Goal: Download file/media

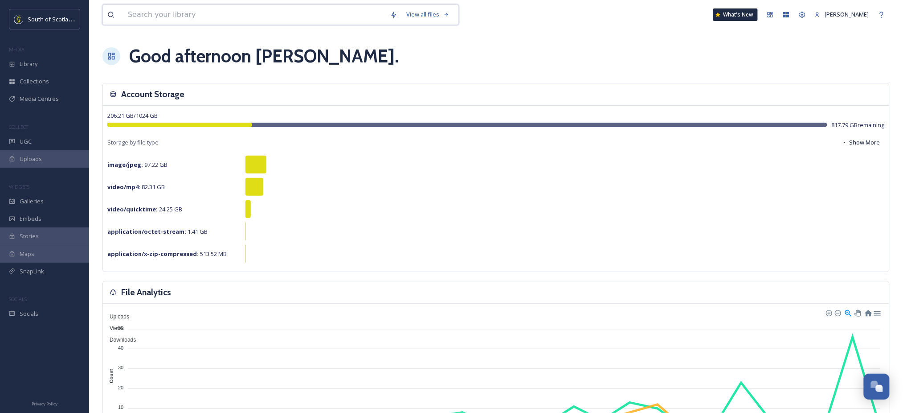
click at [321, 21] on input at bounding box center [254, 15] width 263 height 20
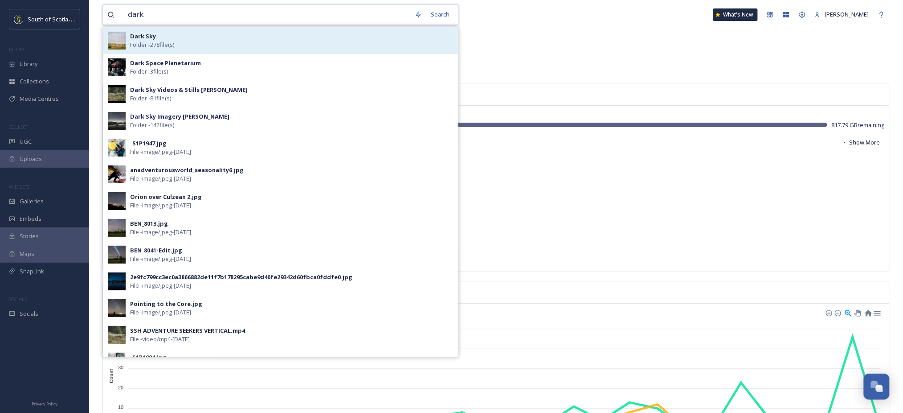
type input "dark"
click at [293, 42] on div "Dark Sky Folder - 278 file(s)" at bounding box center [292, 40] width 324 height 17
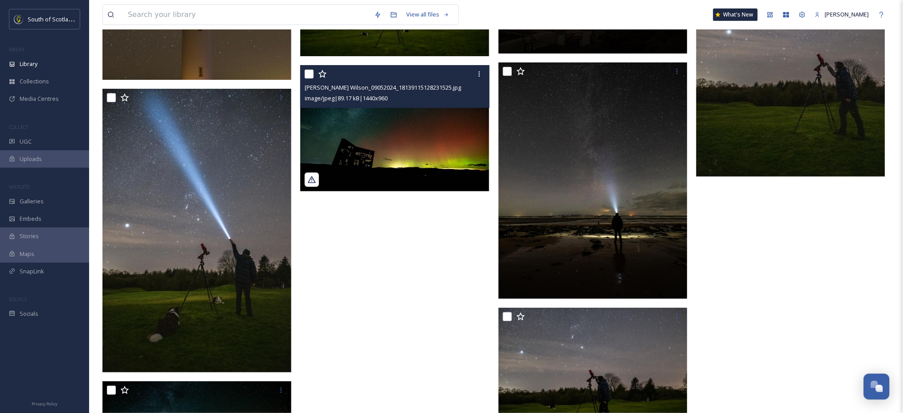
scroll to position [2599, 0]
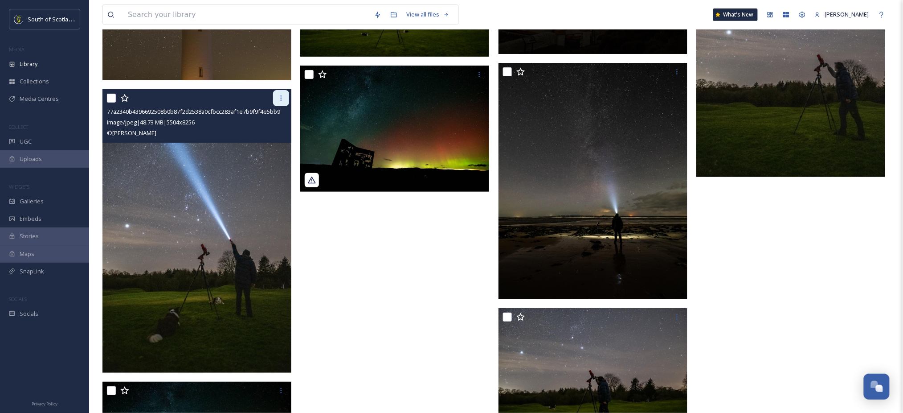
click at [281, 96] on icon at bounding box center [281, 97] width 1 height 5
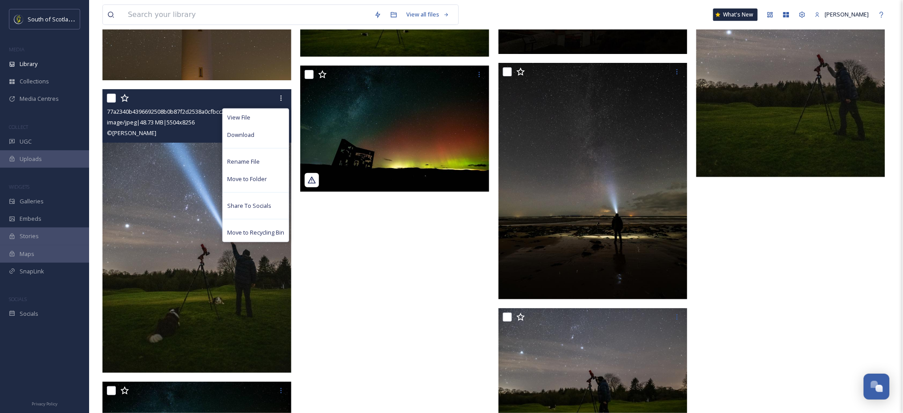
click at [197, 176] on img at bounding box center [197, 230] width 189 height 283
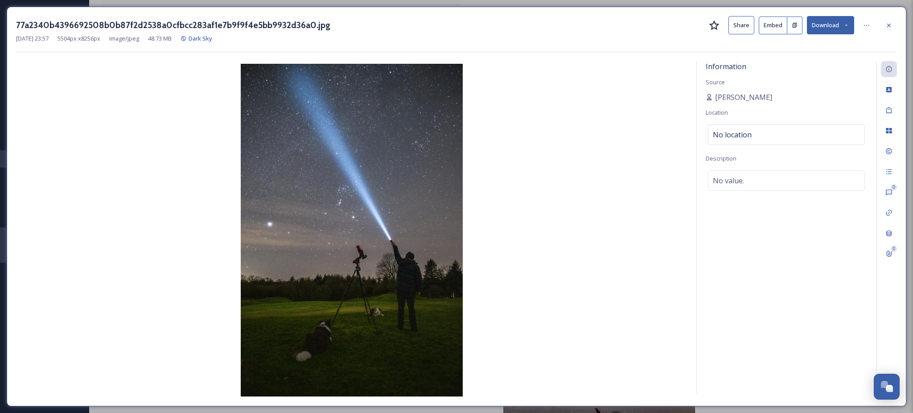
click at [845, 24] on icon at bounding box center [846, 25] width 6 height 6
click at [797, 66] on span "Download Large (1333 x 2000)" at bounding box center [804, 63] width 78 height 8
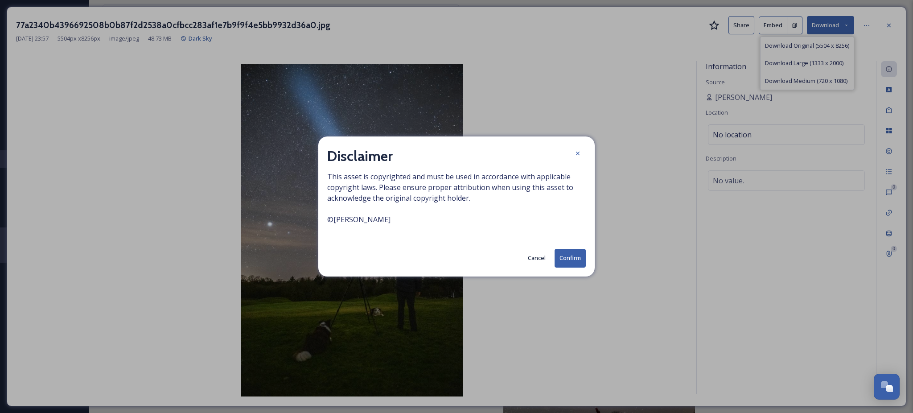
click at [581, 251] on button "Confirm" at bounding box center [569, 258] width 31 height 18
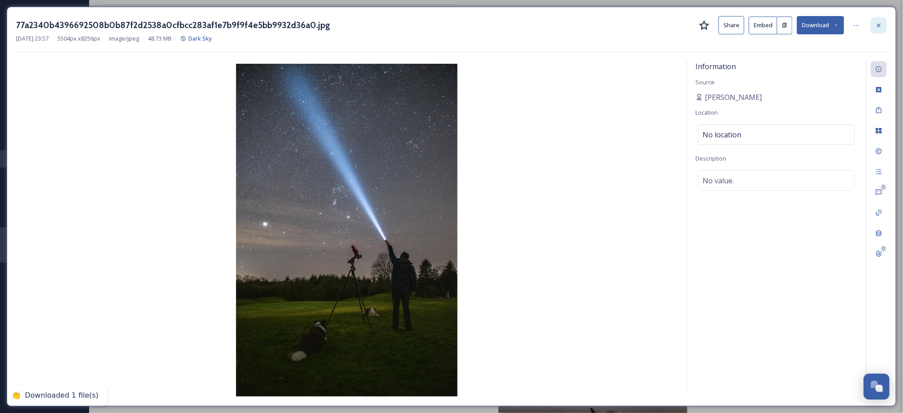
click at [883, 27] on div at bounding box center [879, 25] width 16 height 16
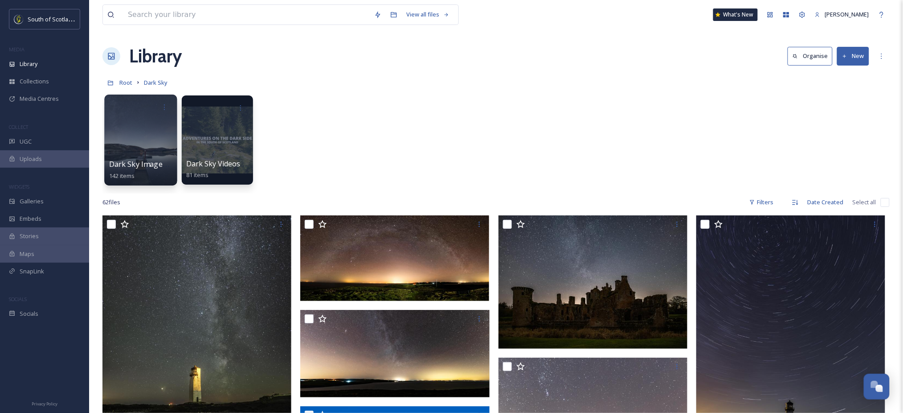
click at [144, 157] on div at bounding box center [140, 139] width 73 height 91
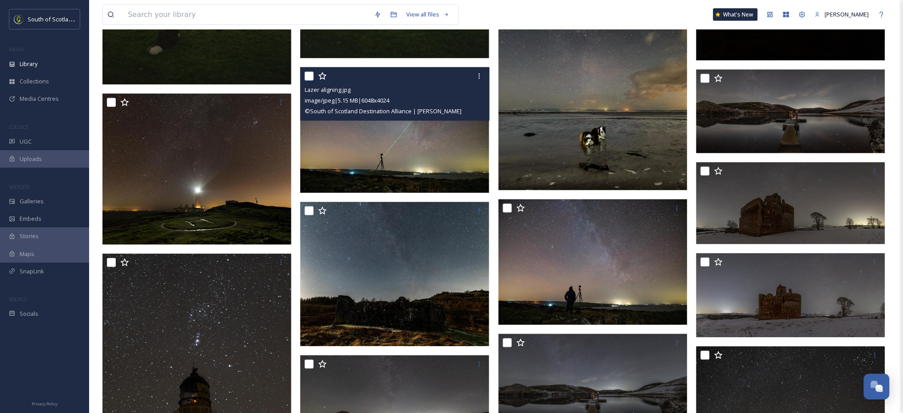
click at [345, 78] on div at bounding box center [396, 76] width 182 height 16
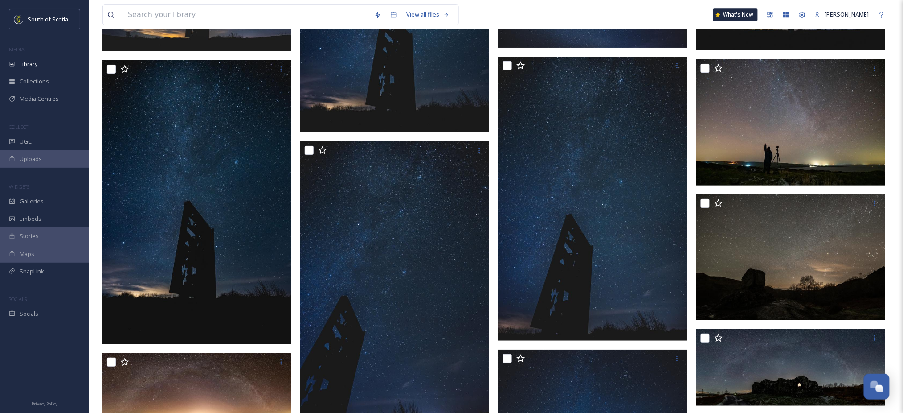
scroll to position [3419, 0]
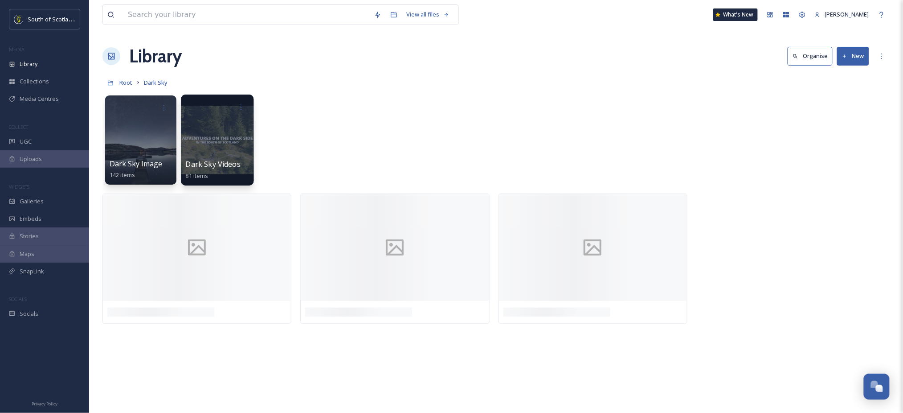
click at [233, 147] on div at bounding box center [217, 139] width 73 height 91
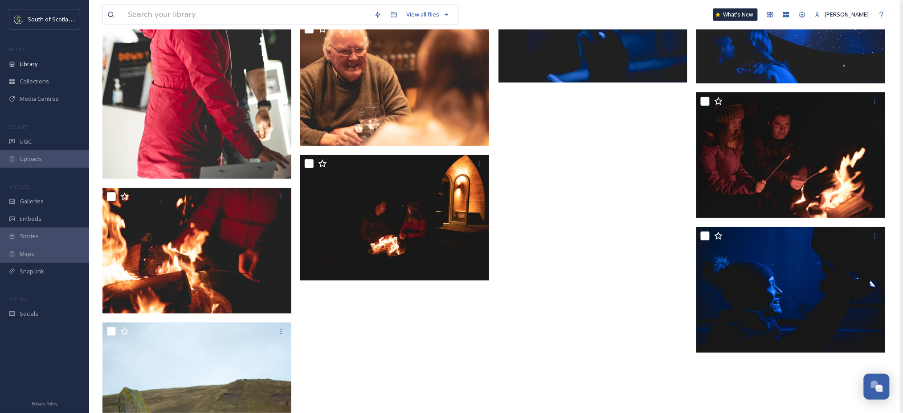
scroll to position [2664, 0]
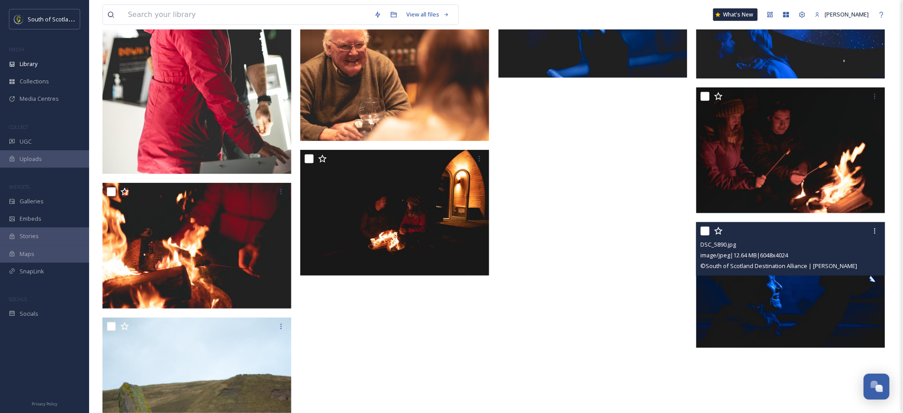
click at [763, 281] on img at bounding box center [791, 285] width 189 height 126
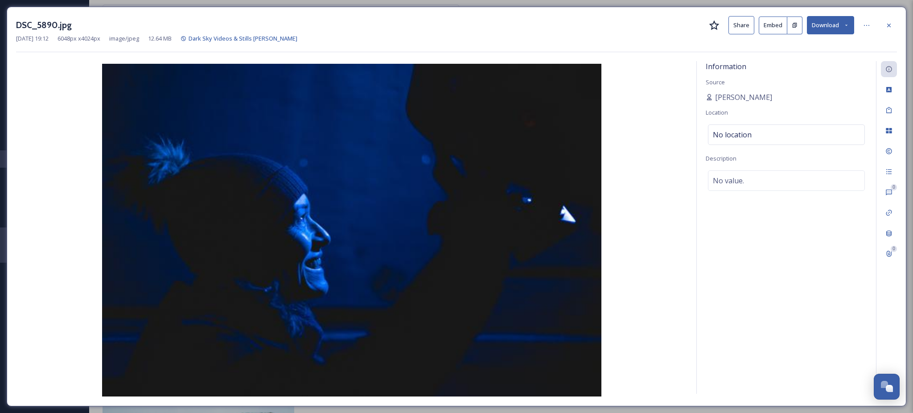
click at [845, 24] on icon at bounding box center [846, 25] width 6 height 6
click at [830, 64] on span "Download Large (2000 x 1331)" at bounding box center [804, 63] width 78 height 8
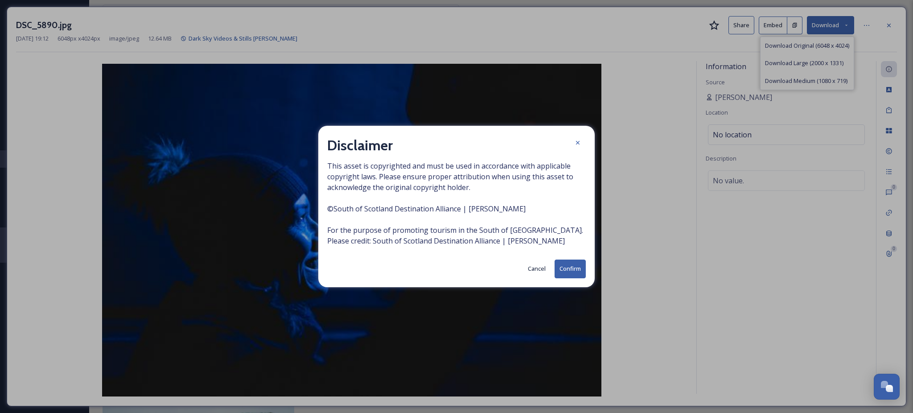
click at [568, 274] on button "Confirm" at bounding box center [569, 268] width 31 height 18
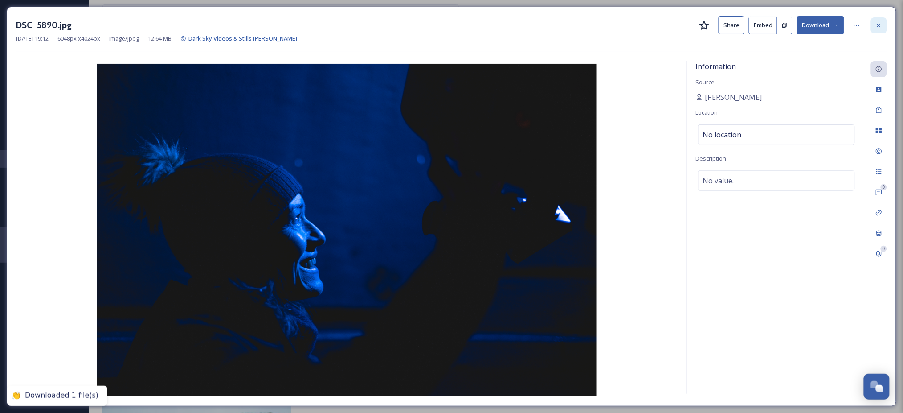
click at [883, 25] on div at bounding box center [879, 25] width 16 height 16
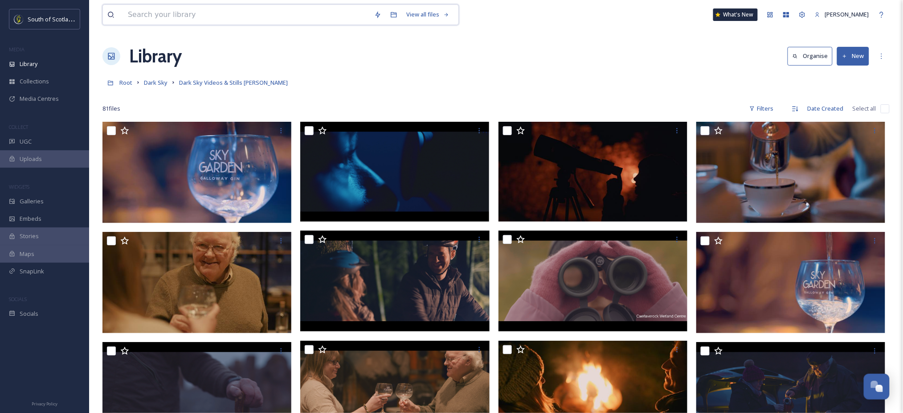
click at [269, 10] on input at bounding box center [246, 15] width 246 height 20
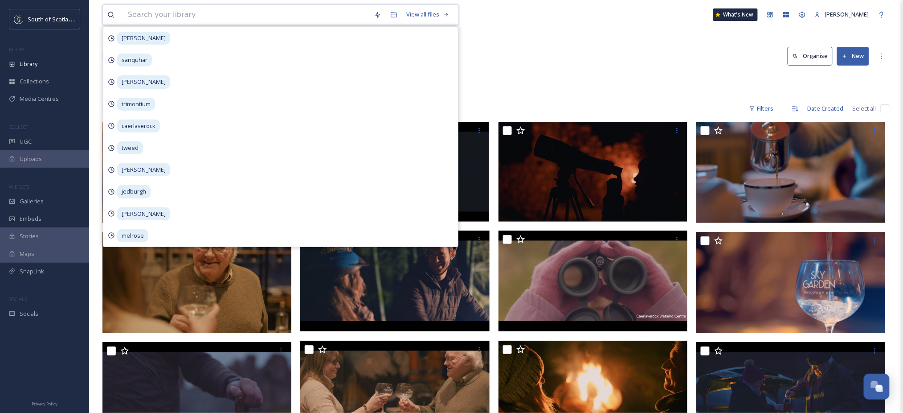
click at [269, 10] on input at bounding box center [246, 15] width 246 height 20
click at [481, 48] on div "Library Organise New" at bounding box center [497, 56] width 788 height 27
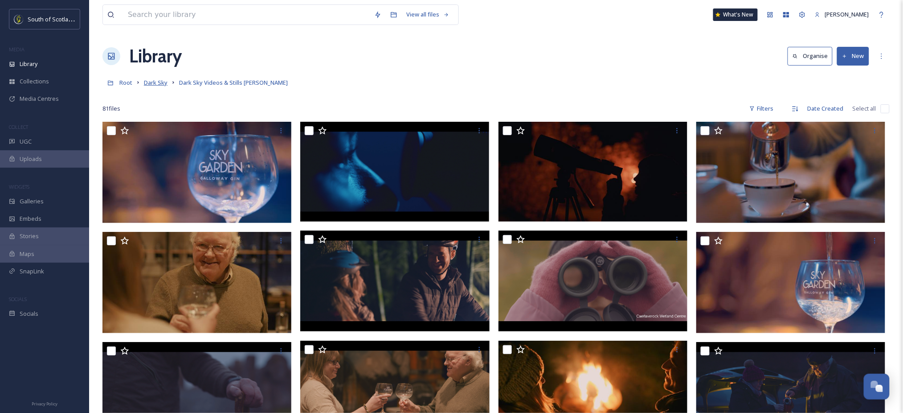
click at [158, 84] on span "Dark Sky" at bounding box center [156, 82] width 24 height 8
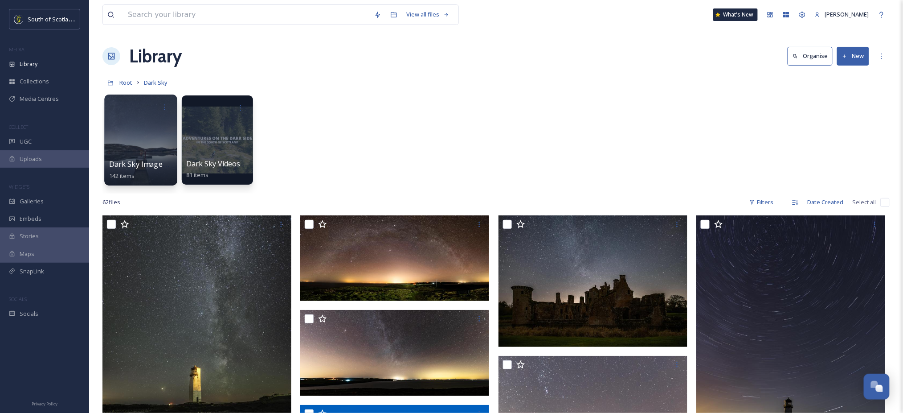
click at [140, 152] on div at bounding box center [140, 139] width 73 height 91
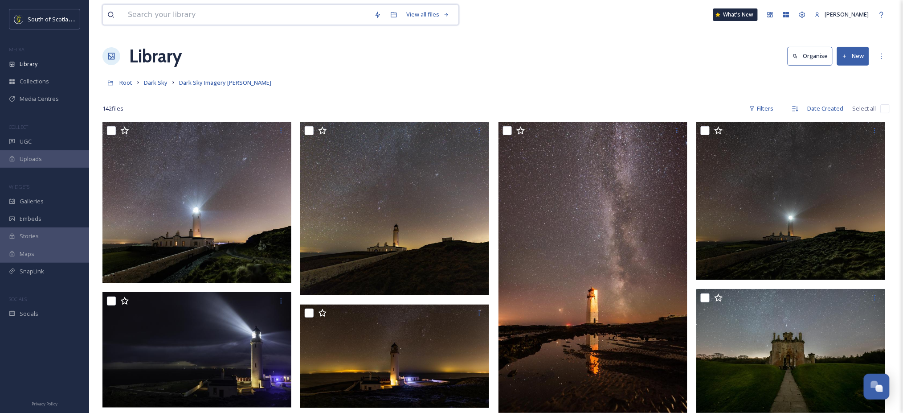
click at [259, 9] on input at bounding box center [246, 15] width 246 height 20
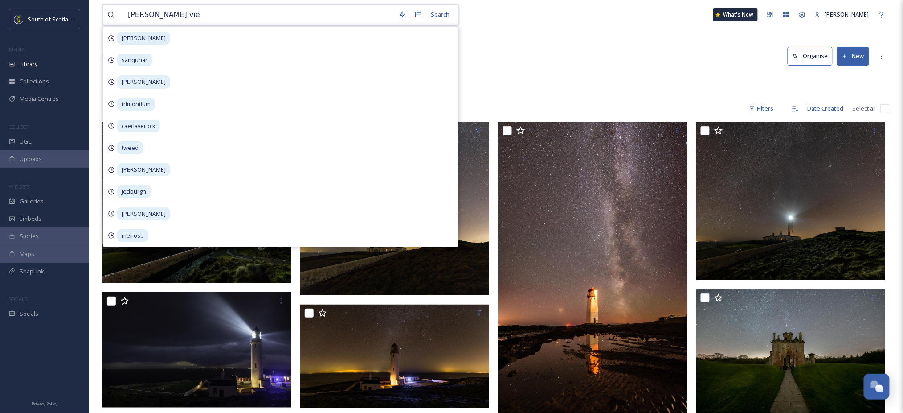
type input "[PERSON_NAME] view"
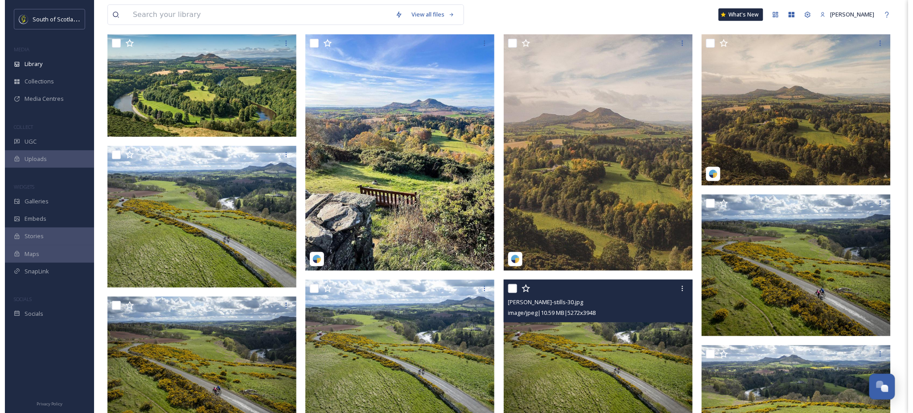
scroll to position [167, 0]
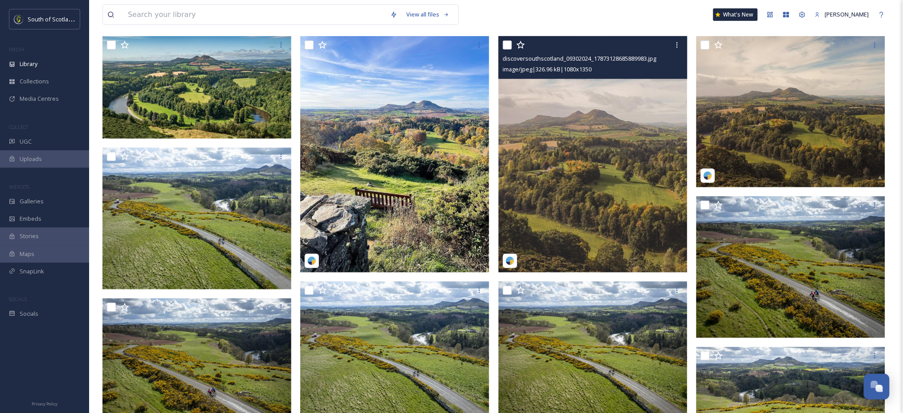
click at [617, 147] on img at bounding box center [593, 154] width 189 height 236
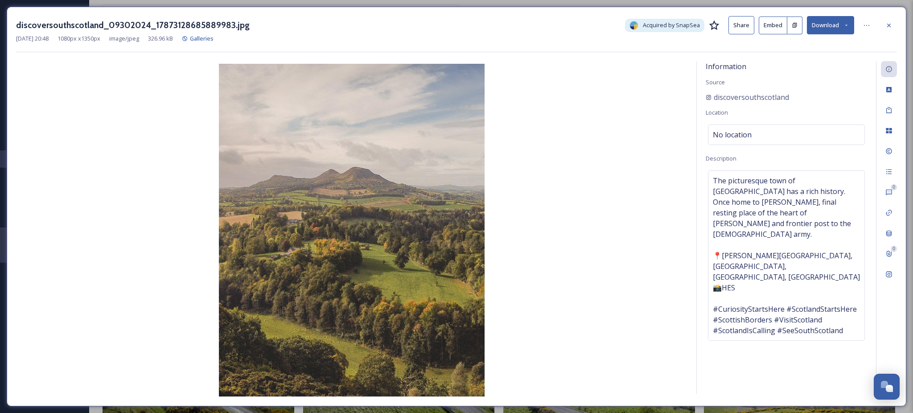
click at [836, 30] on button "Download" at bounding box center [830, 25] width 47 height 18
click at [789, 47] on span "Download Original (1080 x 1350)" at bounding box center [807, 45] width 84 height 8
